Goal: Transaction & Acquisition: Book appointment/travel/reservation

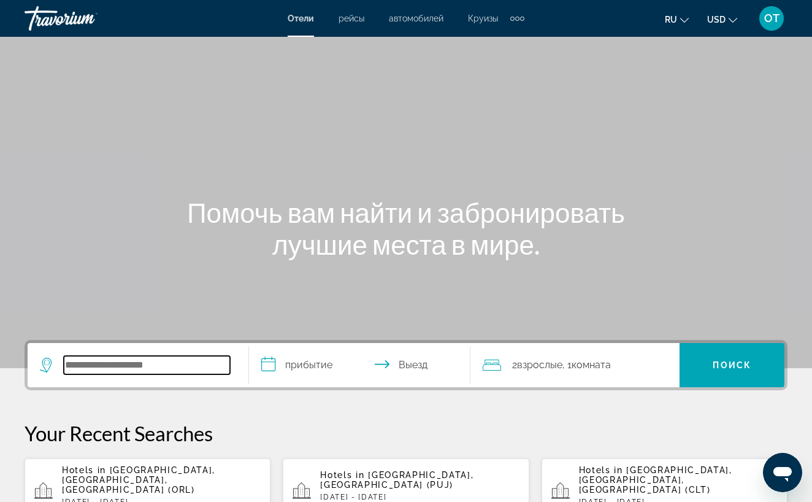
click at [96, 366] on input "Search hotel destination" at bounding box center [147, 365] width 166 height 18
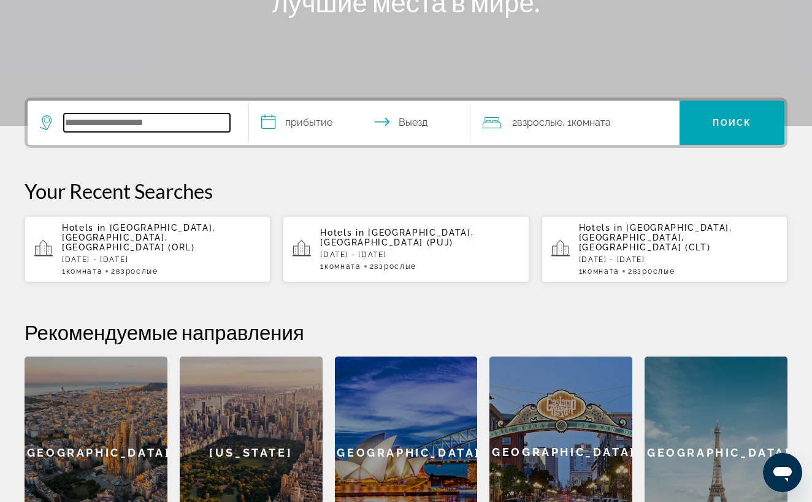
scroll to position [300, 0]
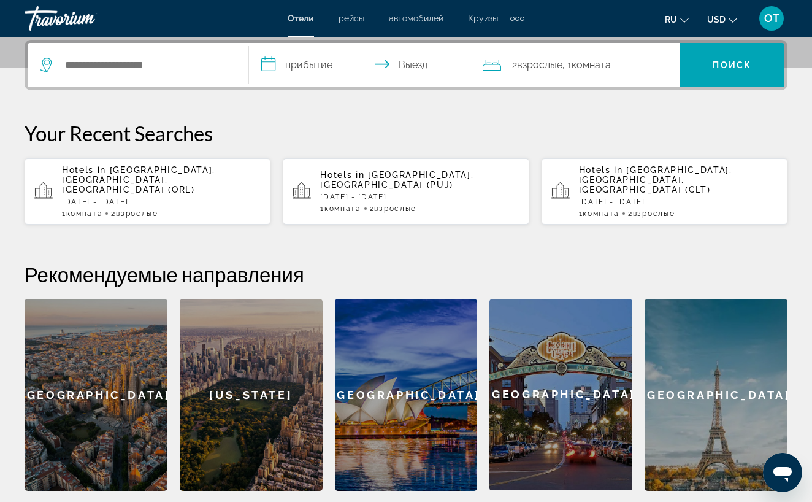
click at [213, 198] on p "[DATE] - [DATE]" at bounding box center [161, 202] width 199 height 9
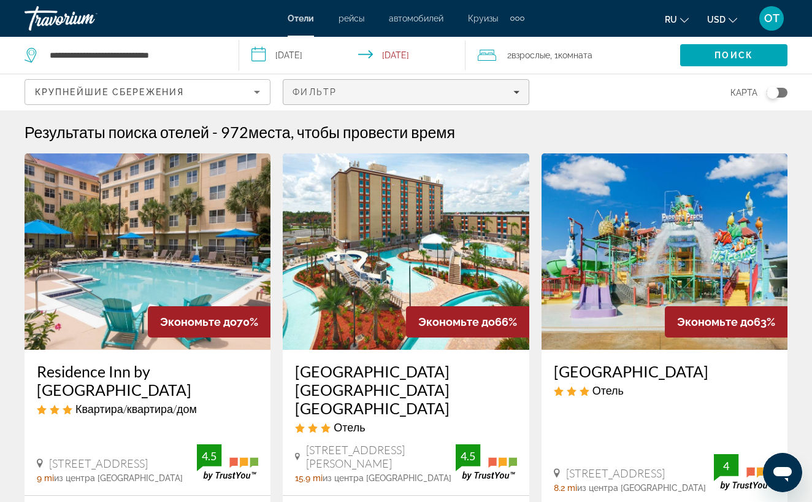
click at [520, 91] on span "Filters" at bounding box center [405, 91] width 245 height 29
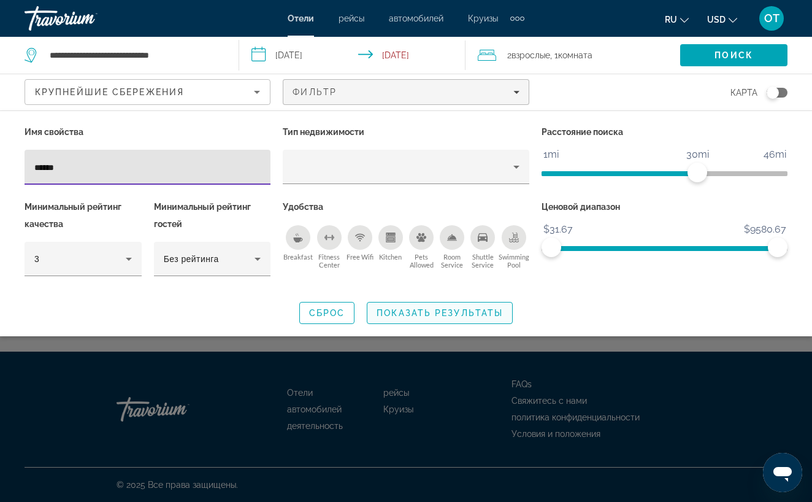
type input "******"
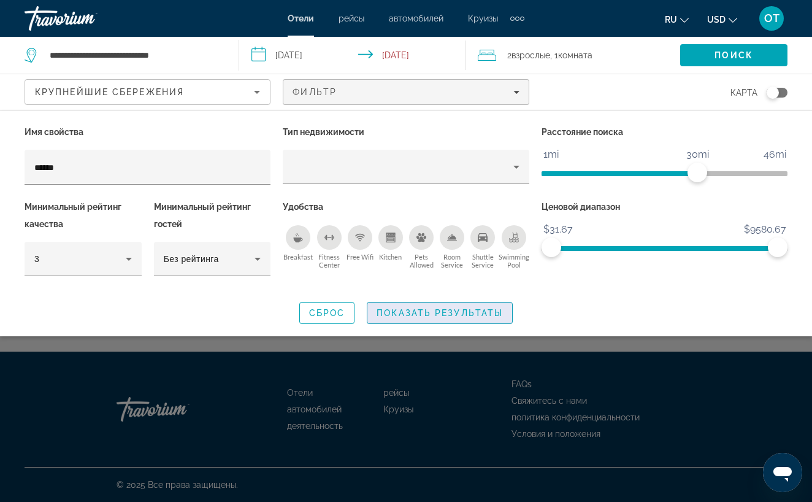
click at [461, 312] on span "Показать результаты" at bounding box center [440, 313] width 126 height 10
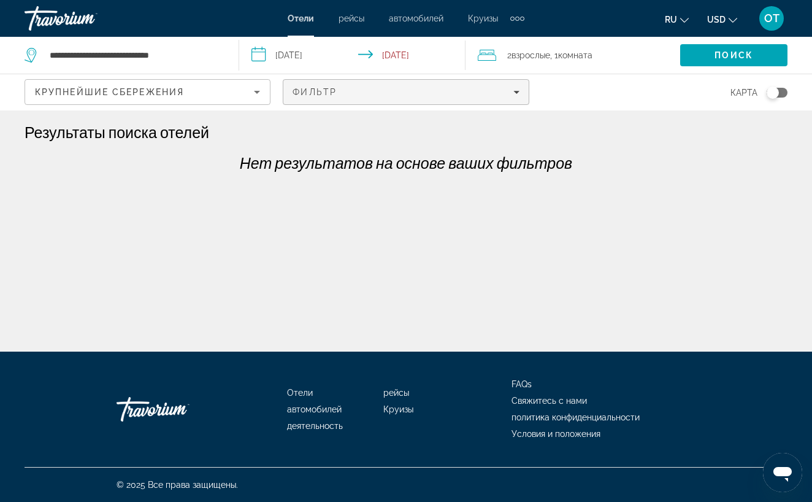
click at [519, 90] on icon "Filters" at bounding box center [516, 92] width 6 height 6
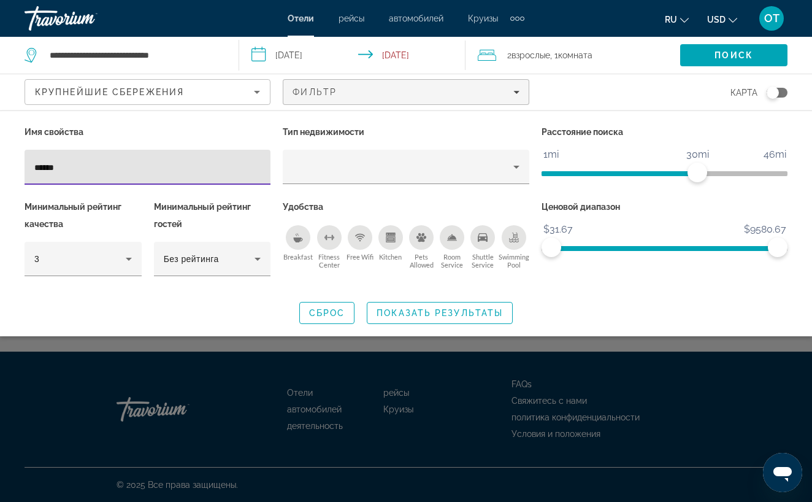
type input "*****"
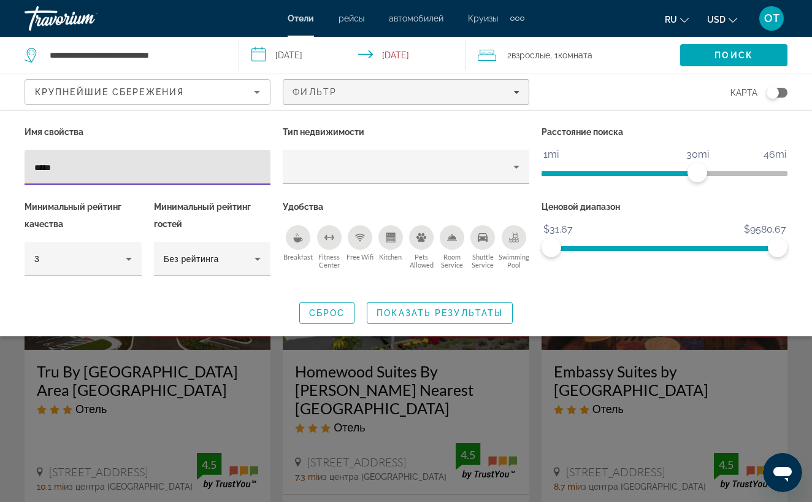
click at [264, 390] on div "Search widget" at bounding box center [406, 343] width 812 height 318
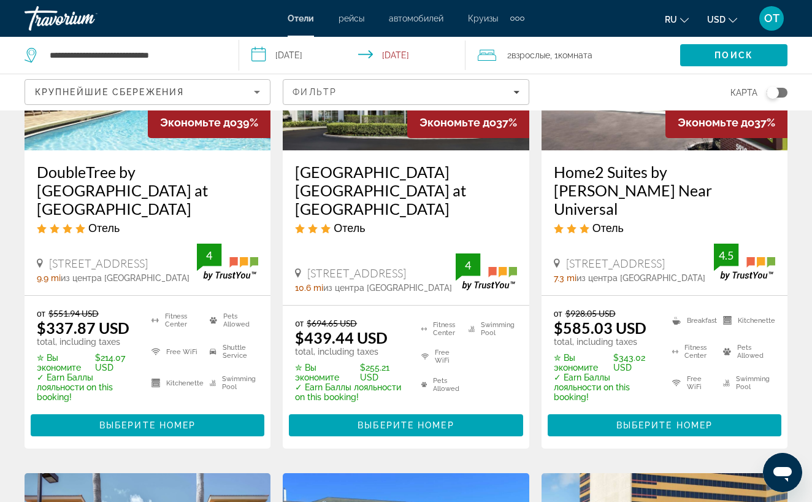
scroll to position [718, 0]
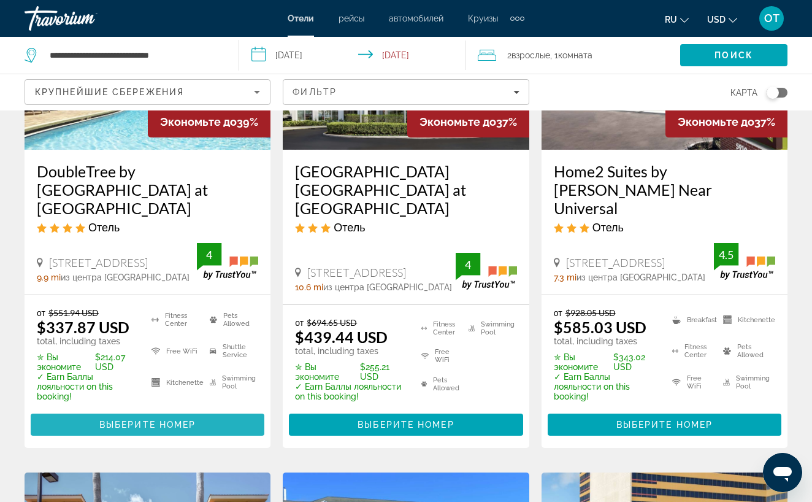
click at [160, 420] on span "Выберите номер" at bounding box center [147, 425] width 96 height 10
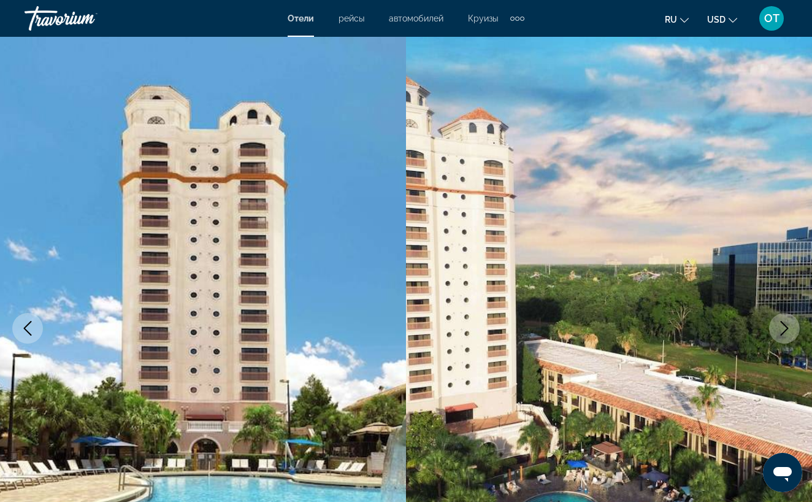
click at [785, 329] on icon "Next image" at bounding box center [784, 328] width 15 height 15
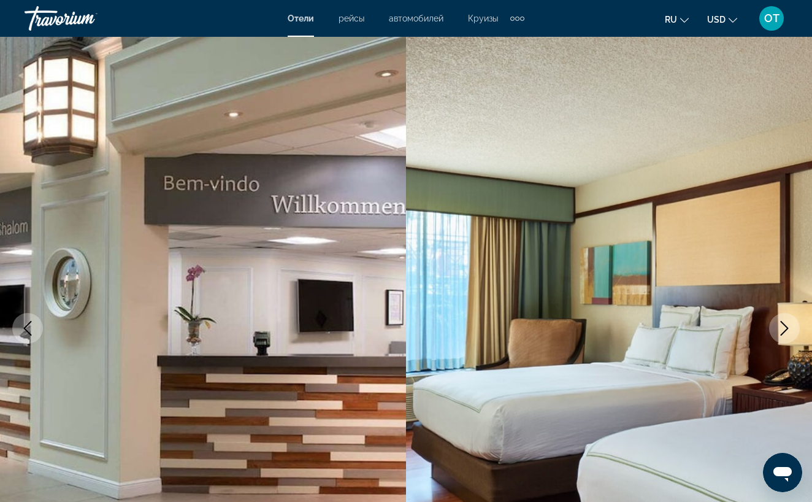
click at [784, 330] on icon "Next image" at bounding box center [784, 328] width 15 height 15
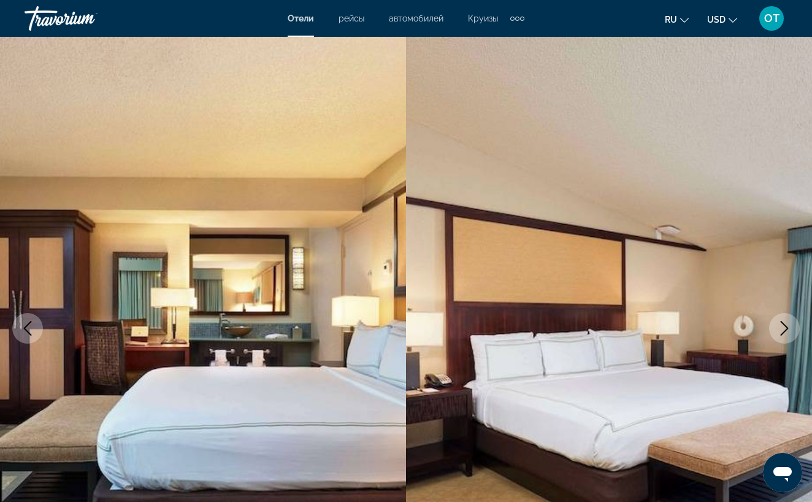
click at [784, 330] on icon "Next image" at bounding box center [784, 328] width 15 height 15
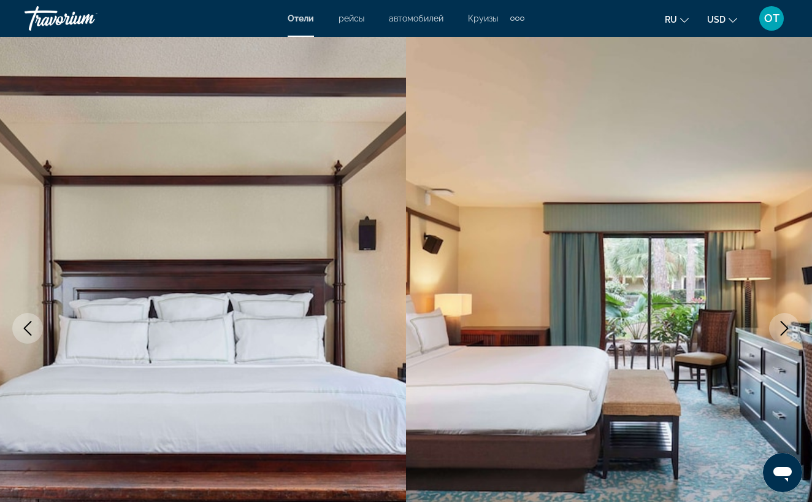
click at [783, 329] on icon "Next image" at bounding box center [784, 328] width 15 height 15
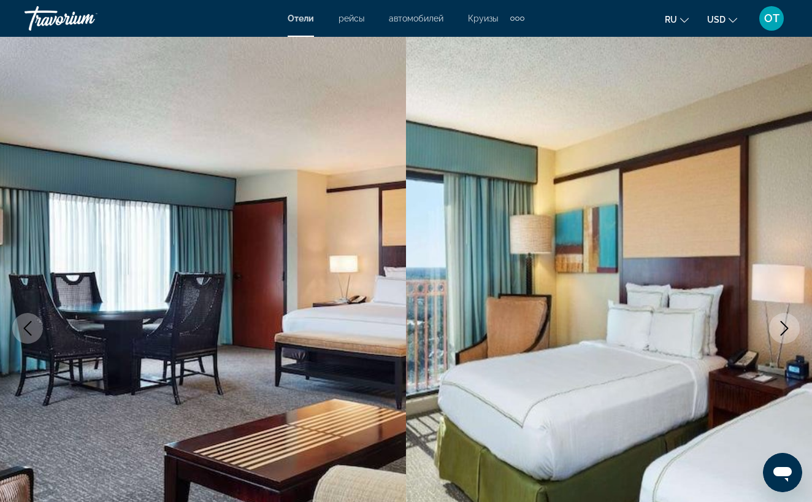
click at [786, 326] on icon "Next image" at bounding box center [785, 328] width 8 height 15
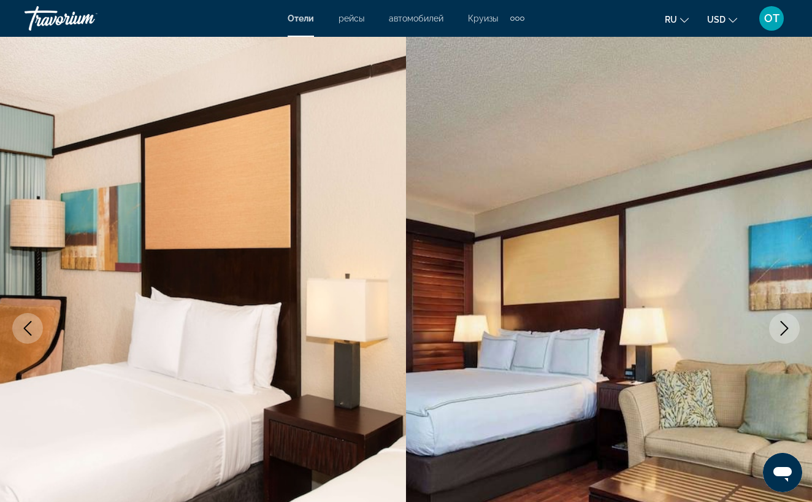
click at [786, 326] on icon "Next image" at bounding box center [785, 328] width 8 height 15
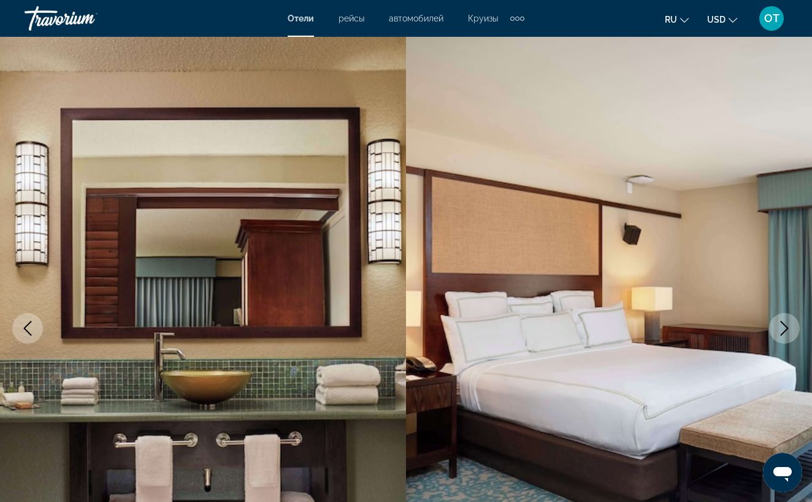
click at [786, 326] on icon "Next image" at bounding box center [785, 328] width 8 height 15
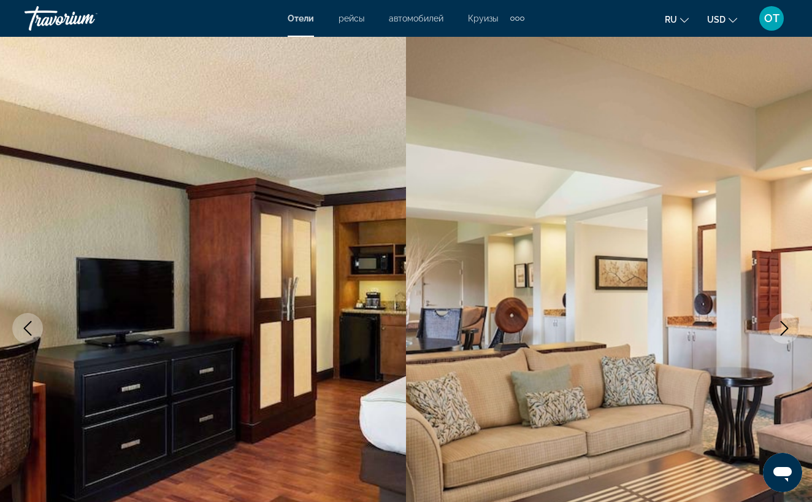
click at [786, 326] on icon "Next image" at bounding box center [785, 328] width 8 height 15
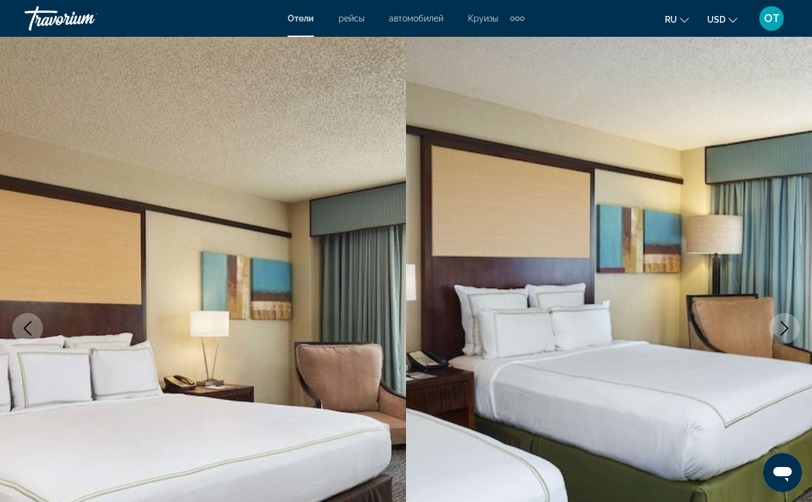
click at [783, 329] on icon "Next image" at bounding box center [784, 328] width 15 height 15
